Goal: Check status

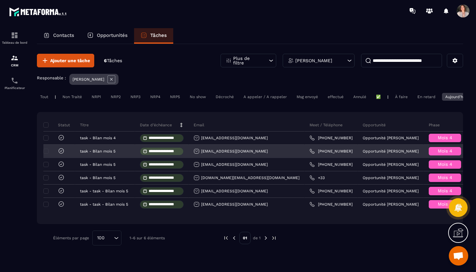
scroll to position [28, 0]
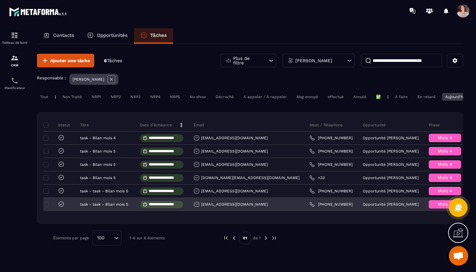
click at [60, 205] on icon at bounding box center [61, 204] width 6 height 6
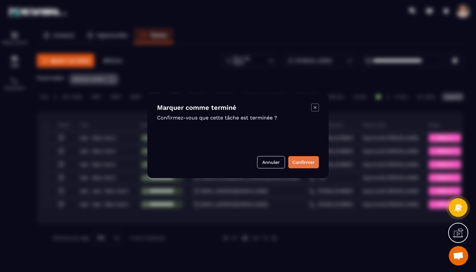
click at [301, 163] on button "Confirmer" at bounding box center [303, 162] width 31 height 12
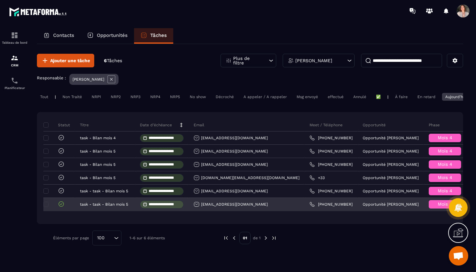
click at [432, 207] on h6 "Mois 4" at bounding box center [445, 204] width 26 height 5
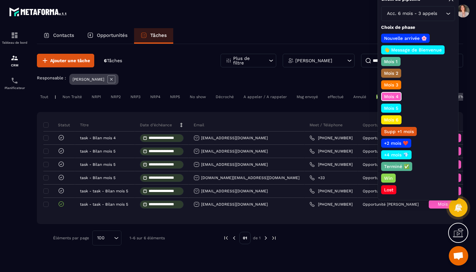
click at [398, 109] on p "Mois 5" at bounding box center [391, 108] width 16 height 6
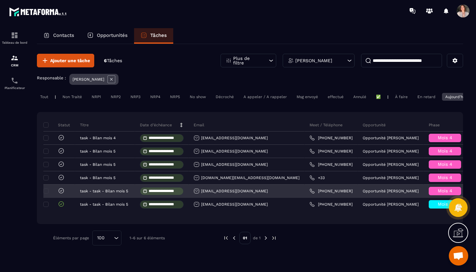
click at [432, 193] on h6 "Mois 4" at bounding box center [445, 190] width 26 height 5
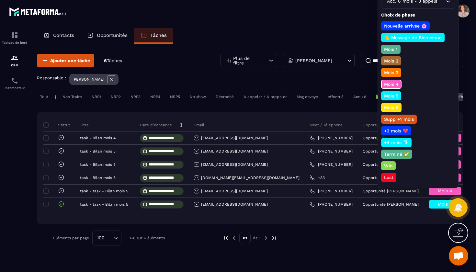
click at [395, 95] on p "Mois 5" at bounding box center [391, 96] width 16 height 6
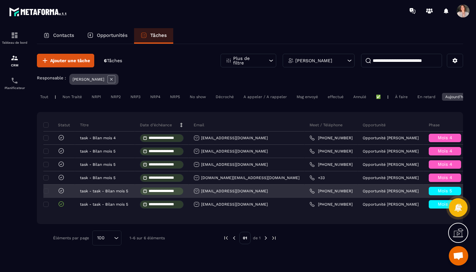
click at [61, 191] on icon at bounding box center [61, 190] width 6 height 6
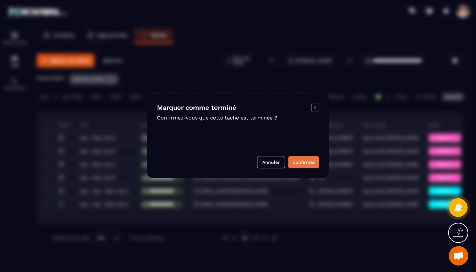
click at [312, 158] on button "Confirmer" at bounding box center [303, 162] width 31 height 12
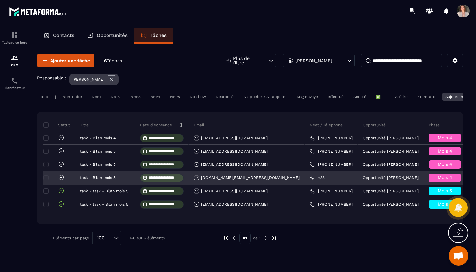
click at [431, 184] on div "Mois 4" at bounding box center [445, 177] width 42 height 13
click at [432, 180] on h6 "Mois 4" at bounding box center [445, 177] width 26 height 5
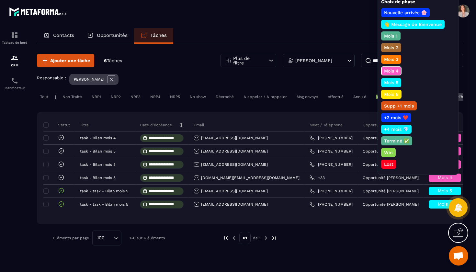
click at [391, 81] on p "Mois 5" at bounding box center [391, 82] width 16 height 6
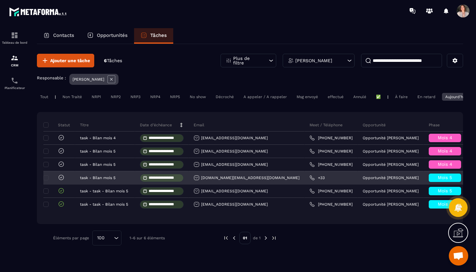
click at [62, 180] on icon at bounding box center [61, 177] width 6 height 6
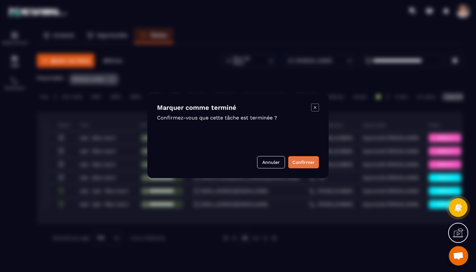
click at [305, 165] on button "Confirmer" at bounding box center [303, 162] width 31 height 12
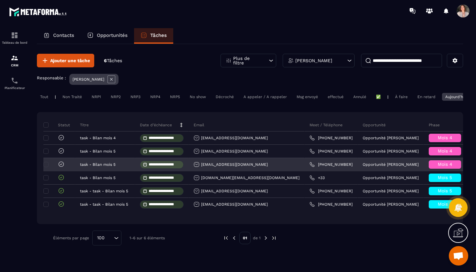
click at [437, 167] on span "Mois 4" at bounding box center [444, 163] width 15 height 5
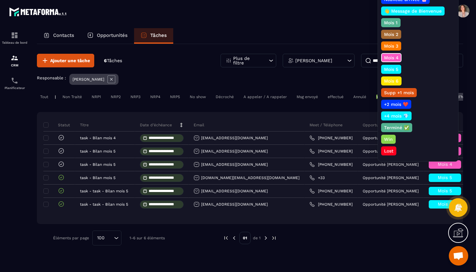
click at [398, 71] on p "Mois 5" at bounding box center [391, 69] width 16 height 6
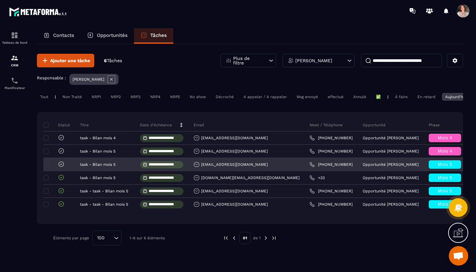
click at [62, 167] on icon at bounding box center [61, 164] width 6 height 6
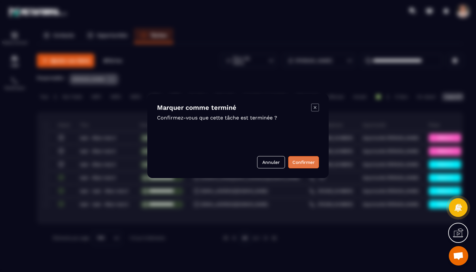
click at [293, 163] on button "Confirmer" at bounding box center [303, 162] width 31 height 12
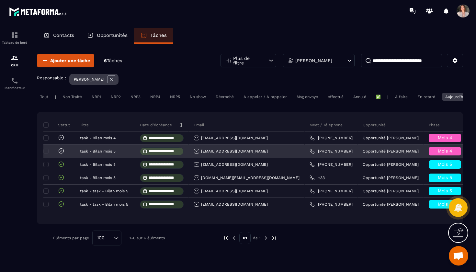
click at [432, 153] on h6 "Mois 4" at bounding box center [445, 151] width 26 height 5
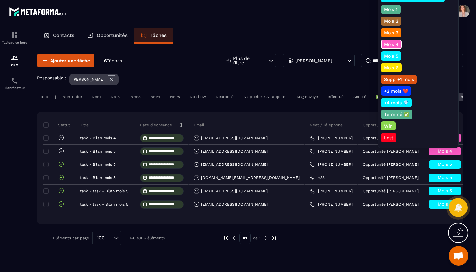
click at [388, 57] on p "Mois 5" at bounding box center [391, 56] width 16 height 6
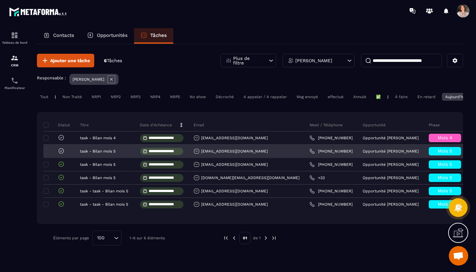
click at [64, 154] on icon at bounding box center [61, 151] width 6 height 6
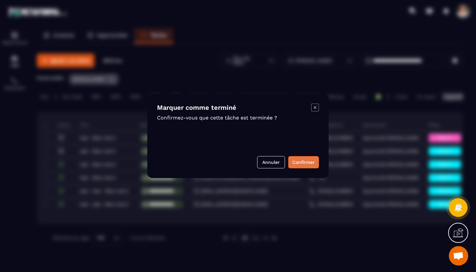
click at [295, 165] on button "Confirmer" at bounding box center [303, 162] width 31 height 12
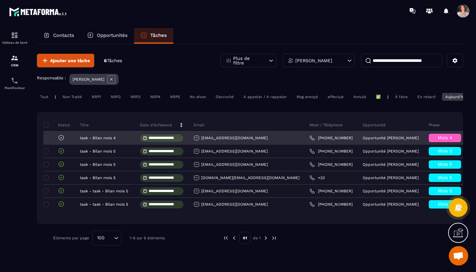
click at [62, 138] on icon at bounding box center [61, 137] width 6 height 6
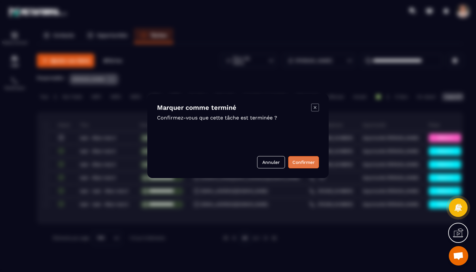
click at [303, 168] on button "Confirmer" at bounding box center [303, 162] width 31 height 12
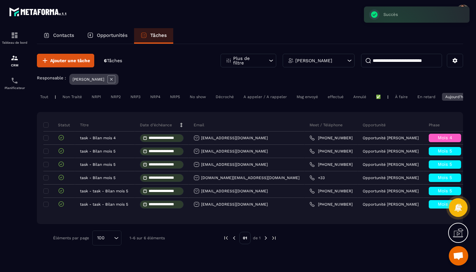
click at [430, 98] on div "En retard" at bounding box center [426, 97] width 25 height 8
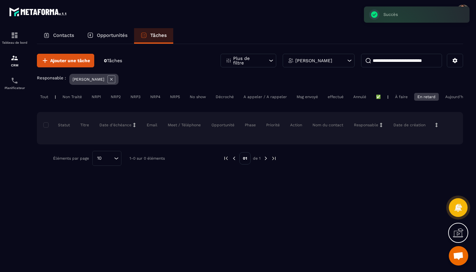
click at [398, 99] on div "À faire" at bounding box center [400, 97] width 19 height 8
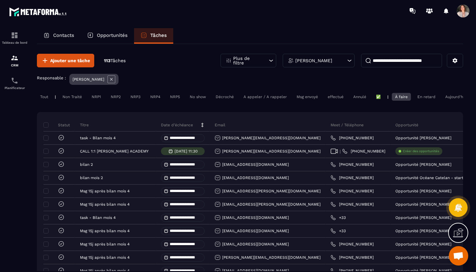
click at [425, 97] on div "En retard" at bounding box center [426, 97] width 25 height 8
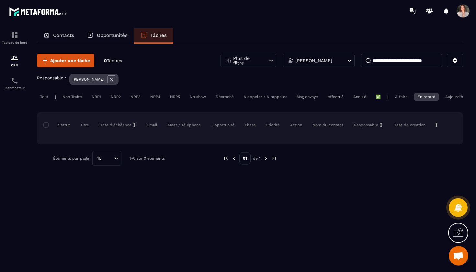
click at [449, 100] on div "Aujourd'hui" at bounding box center [456, 97] width 28 height 8
click at [103, 36] on p "Opportunités" at bounding box center [112, 35] width 31 height 6
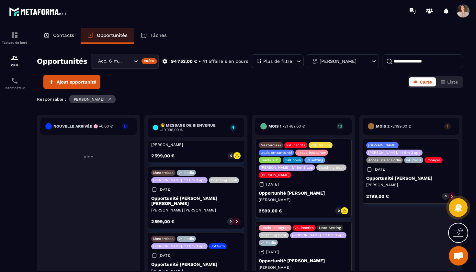
click at [190, 198] on p "Opportunité [PERSON_NAME] [PERSON_NAME]" at bounding box center [195, 200] width 89 height 10
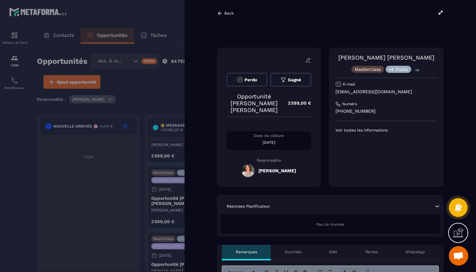
scroll to position [0, 17]
